Goal: Find specific page/section: Find specific page/section

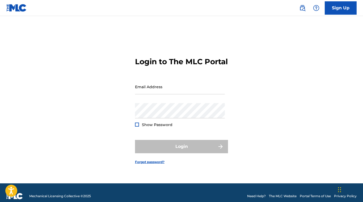
click at [148, 91] on input "Email Address" at bounding box center [180, 86] width 90 height 15
type input "[EMAIL_ADDRESS][DOMAIN_NAME]"
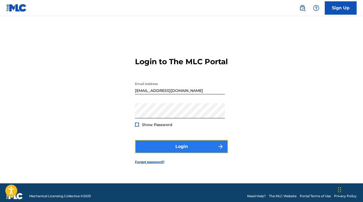
click at [185, 153] on button "Login" at bounding box center [181, 146] width 93 height 13
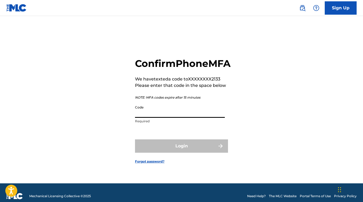
click at [163, 118] on input "Code" at bounding box center [180, 109] width 90 height 15
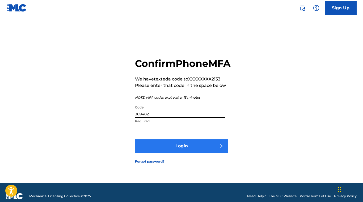
type input "369482"
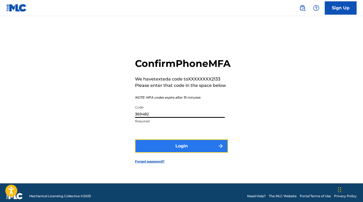
click at [188, 152] on button "Login" at bounding box center [181, 145] width 93 height 13
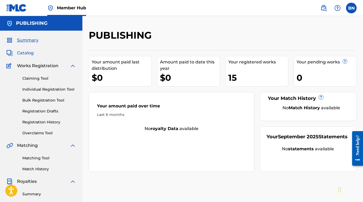
click at [27, 51] on span "Catalog" at bounding box center [25, 53] width 17 height 6
